Goal: Transaction & Acquisition: Purchase product/service

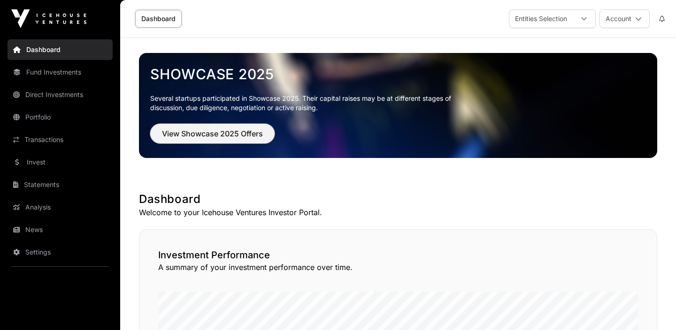
click at [209, 131] on span "View Showcase 2025 Offers" at bounding box center [212, 133] width 101 height 11
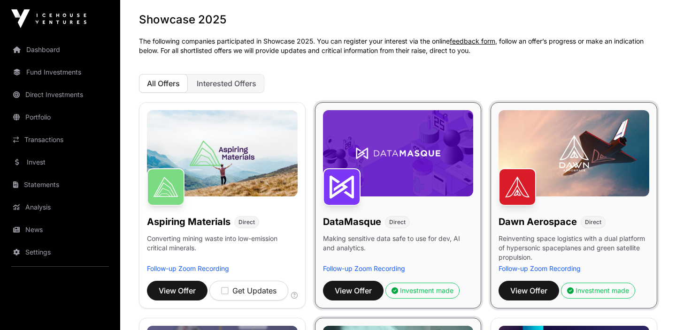
scroll to position [72, 0]
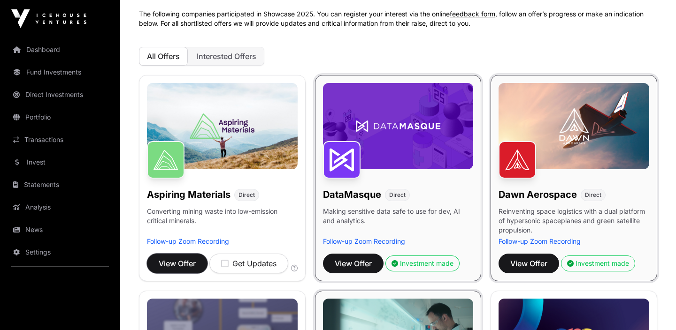
click at [187, 259] on span "View Offer" at bounding box center [177, 263] width 37 height 11
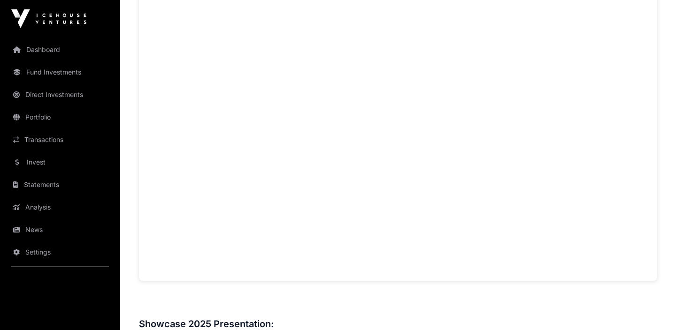
scroll to position [730, 0]
click at [35, 164] on link "Invest" at bounding box center [60, 162] width 105 height 21
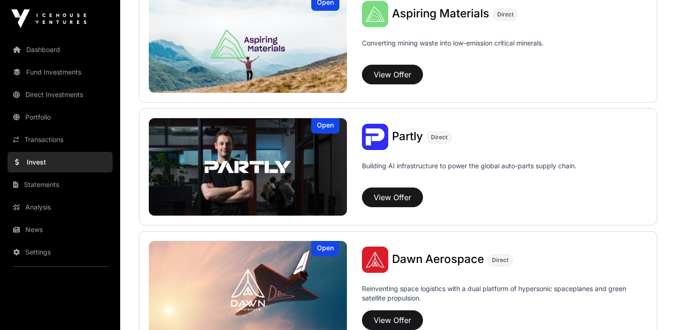
scroll to position [847, 0]
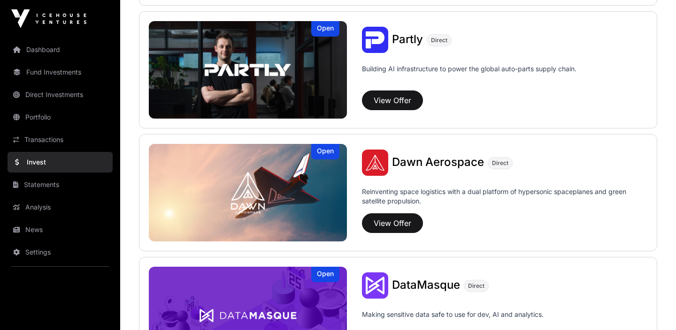
click at [324, 202] on img at bounding box center [248, 193] width 198 height 98
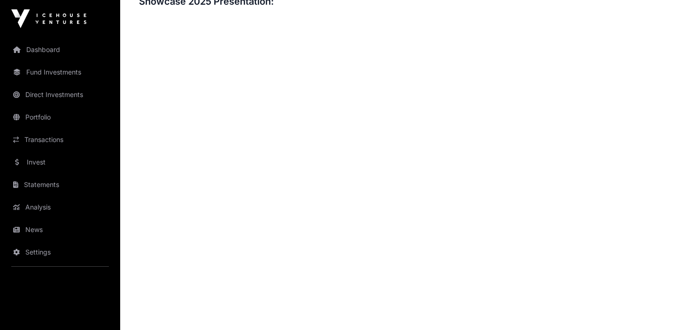
scroll to position [1086, 0]
click at [70, 50] on link "Dashboard" at bounding box center [60, 49] width 105 height 21
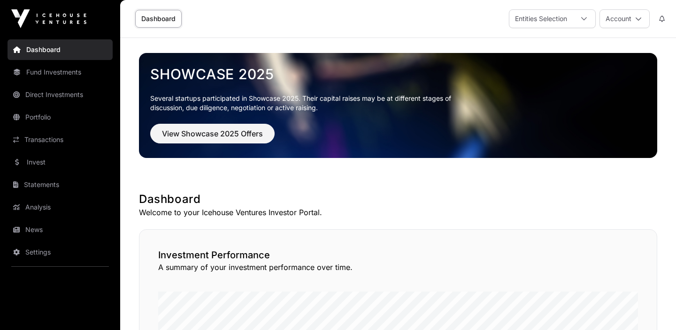
click at [70, 50] on link "Dashboard" at bounding box center [60, 49] width 105 height 21
click at [53, 139] on link "Transactions" at bounding box center [60, 140] width 105 height 21
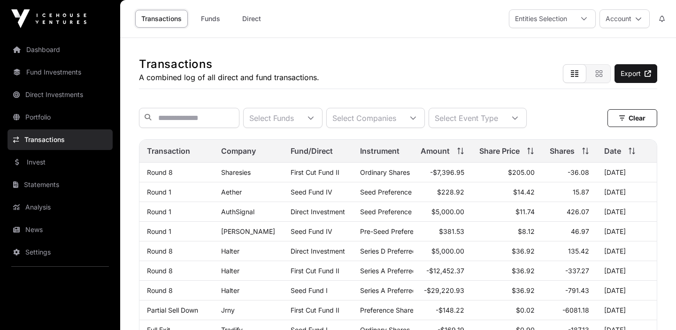
scroll to position [17, 0]
